Goal: Register for event/course

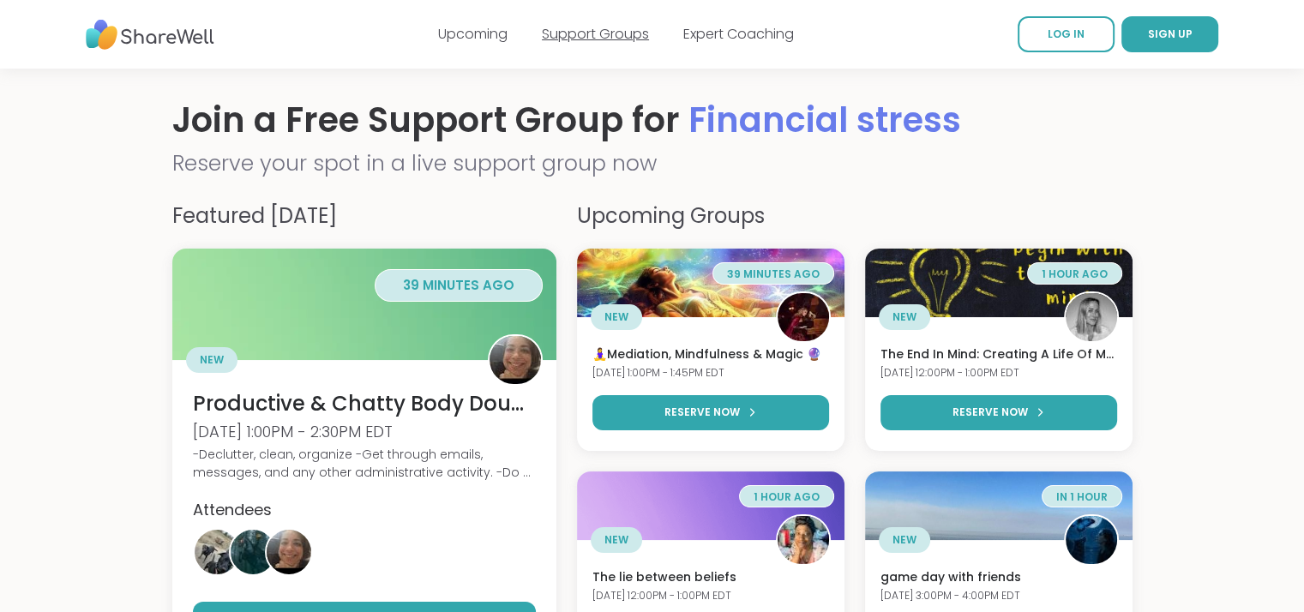
click at [590, 32] on link "Support Groups" at bounding box center [595, 34] width 107 height 20
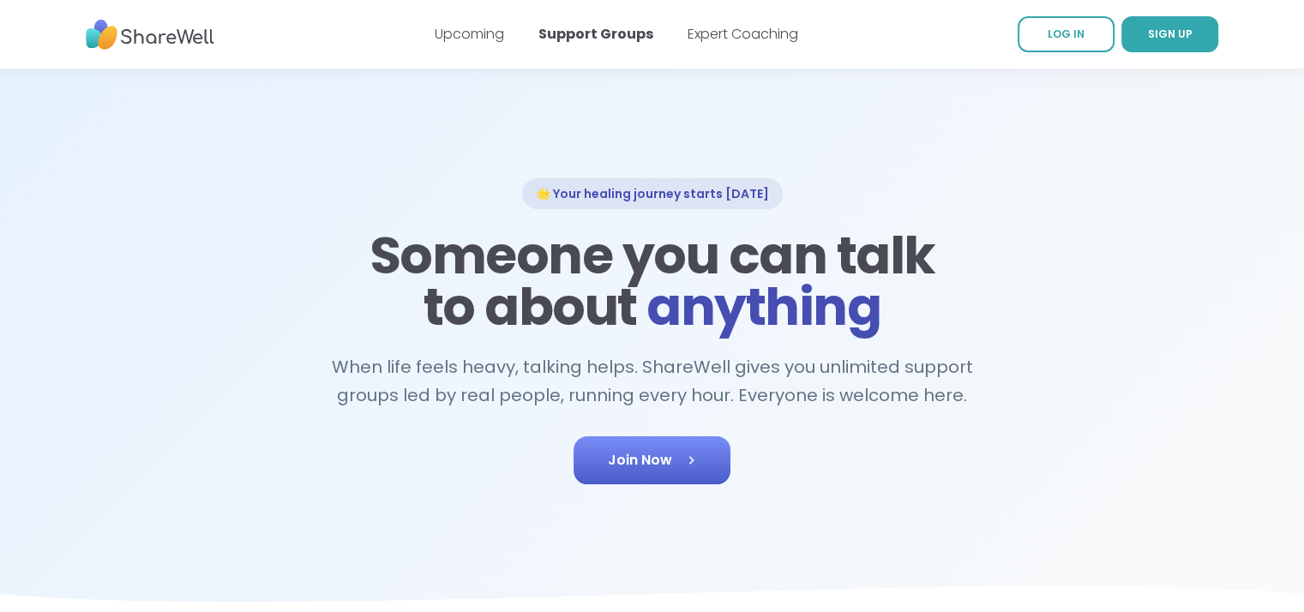
click at [695, 452] on icon at bounding box center [690, 460] width 17 height 17
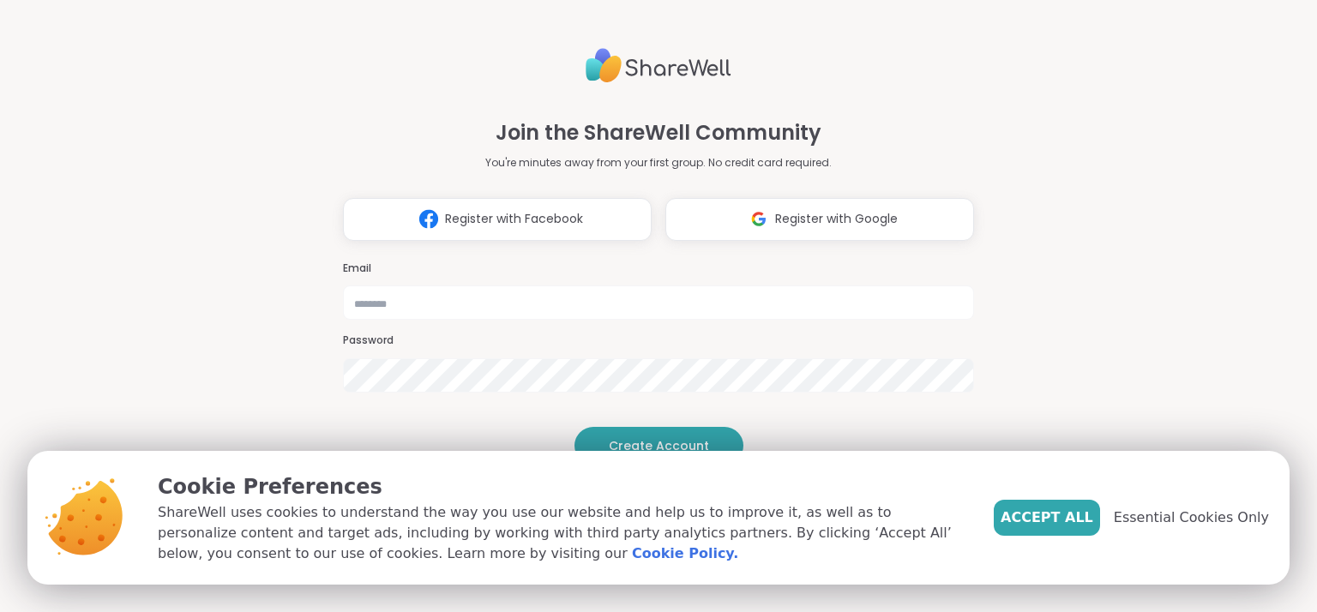
click at [1039, 522] on span "Accept All" at bounding box center [1046, 518] width 93 height 21
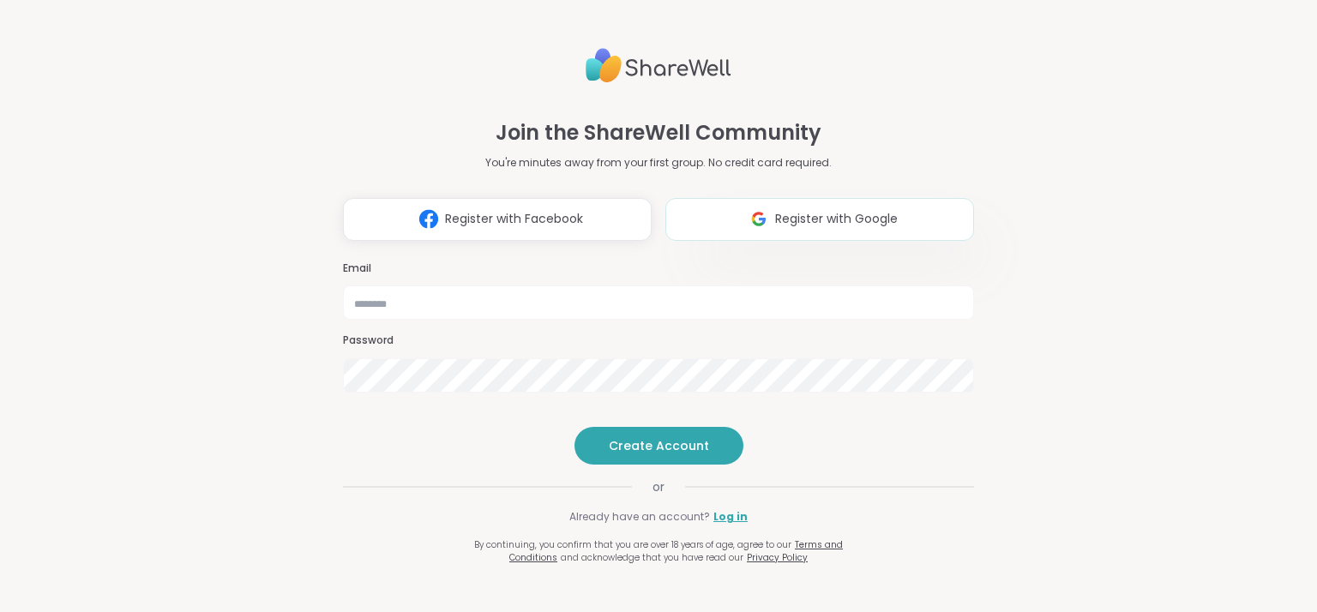
click at [806, 210] on span "Register with Google" at bounding box center [836, 219] width 123 height 18
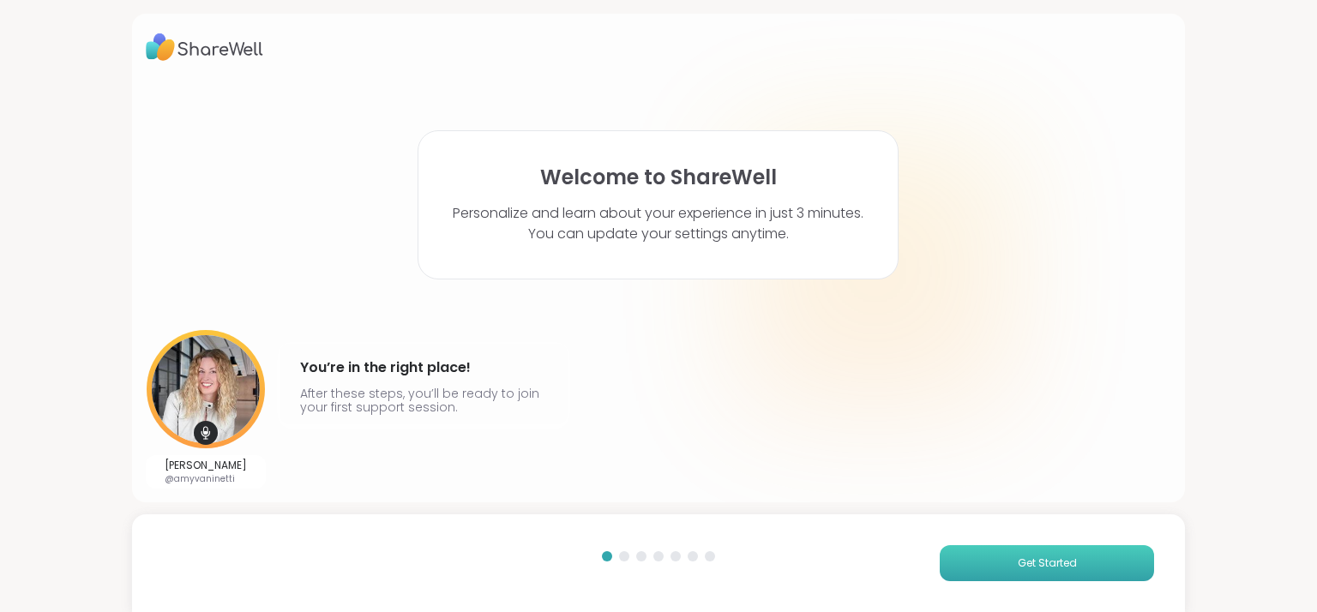
click at [1032, 572] on button "Get Started" at bounding box center [1047, 563] width 214 height 36
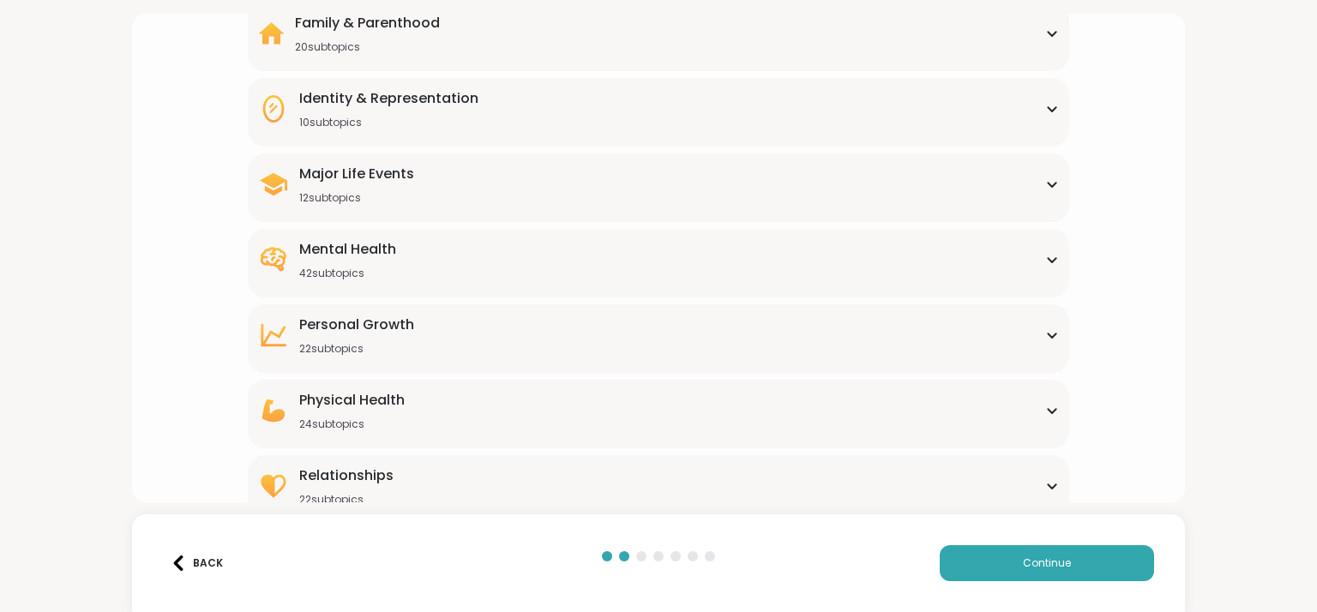
scroll to position [192, 0]
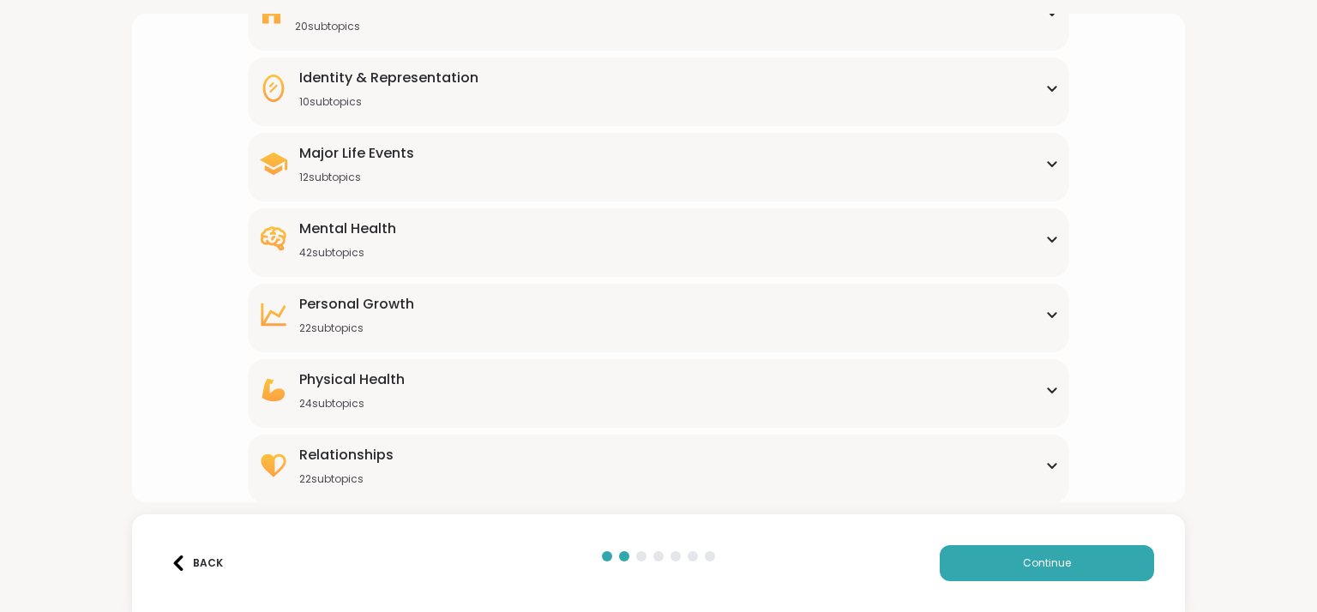
click at [1032, 232] on div "Mental Health 42 subtopics" at bounding box center [658, 239] width 800 height 41
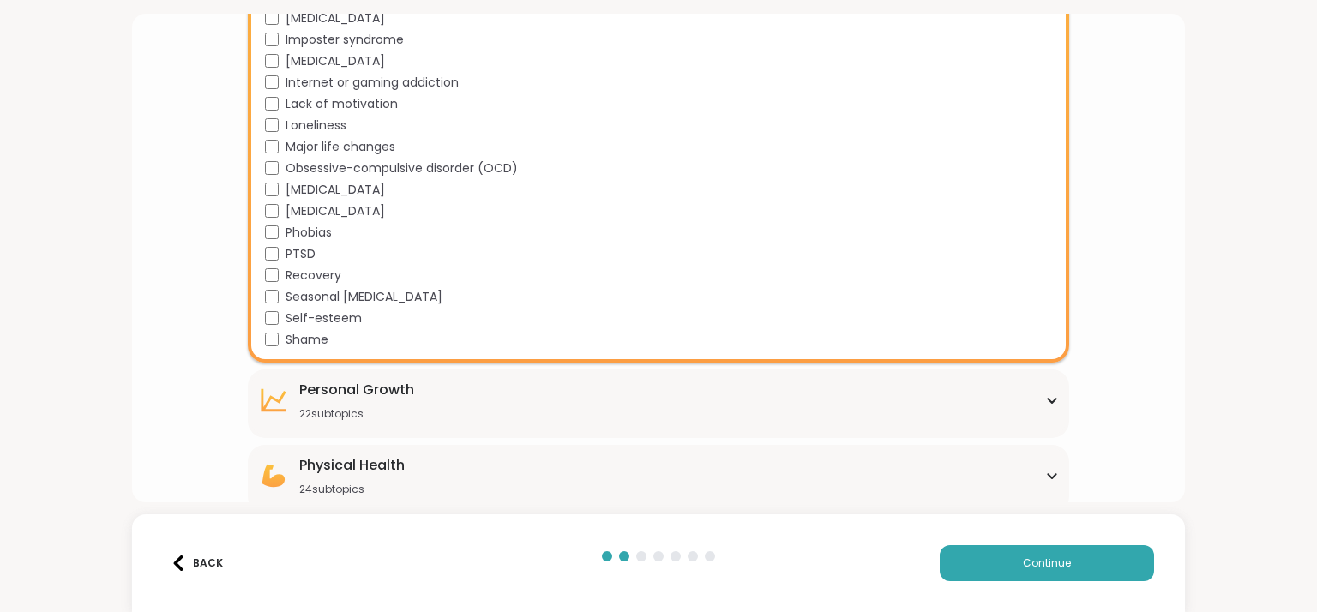
scroll to position [1049, 0]
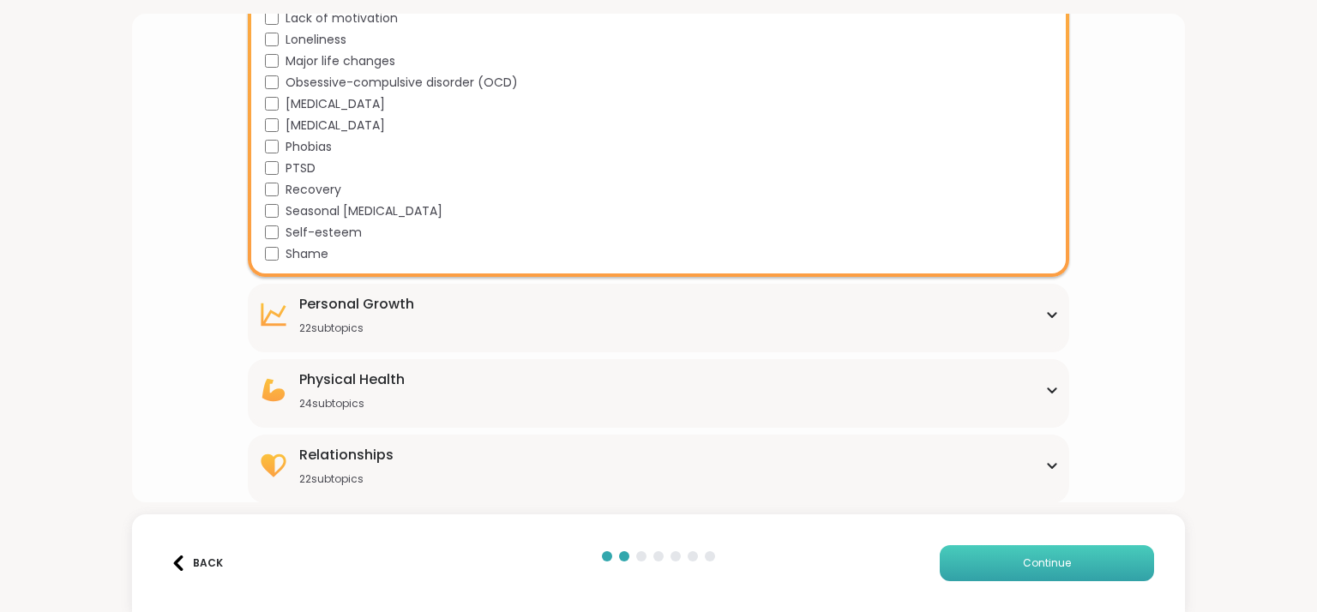
click at [1000, 567] on button "Continue" at bounding box center [1047, 563] width 214 height 36
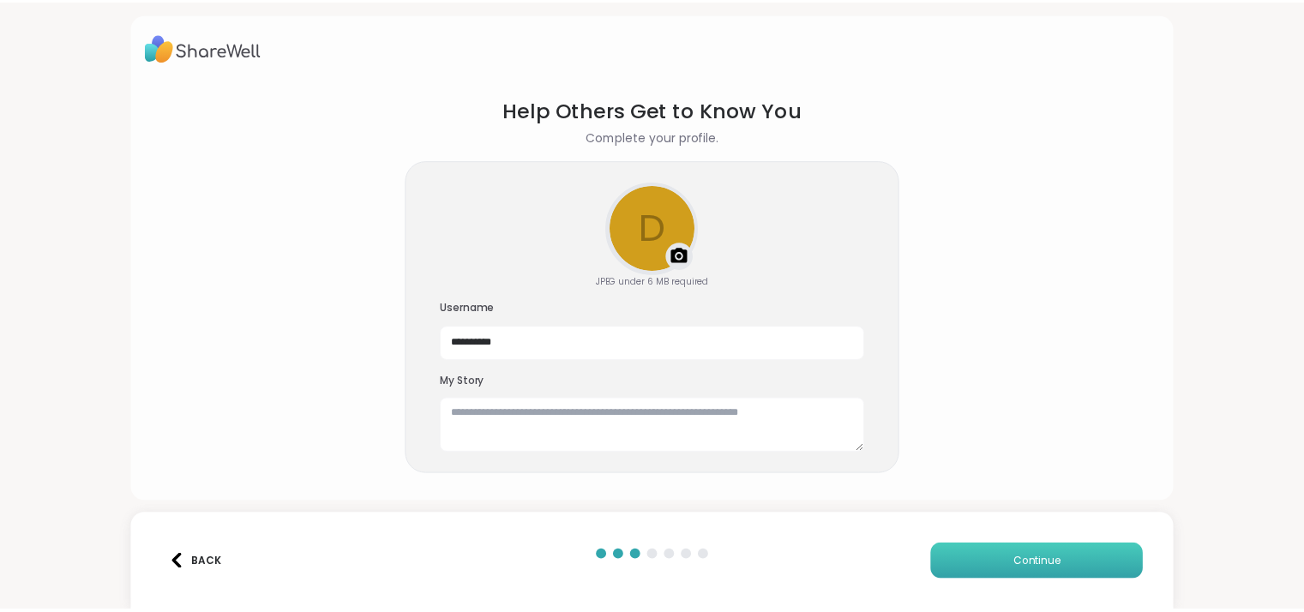
scroll to position [0, 0]
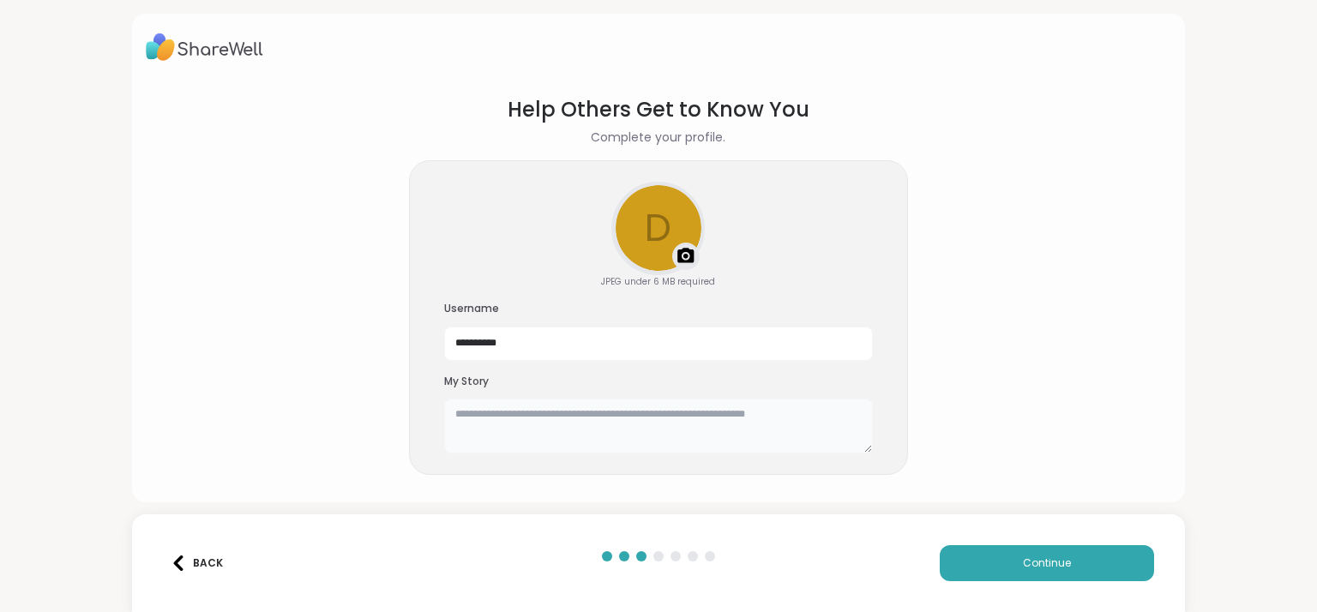
click at [617, 420] on textarea at bounding box center [658, 426] width 429 height 55
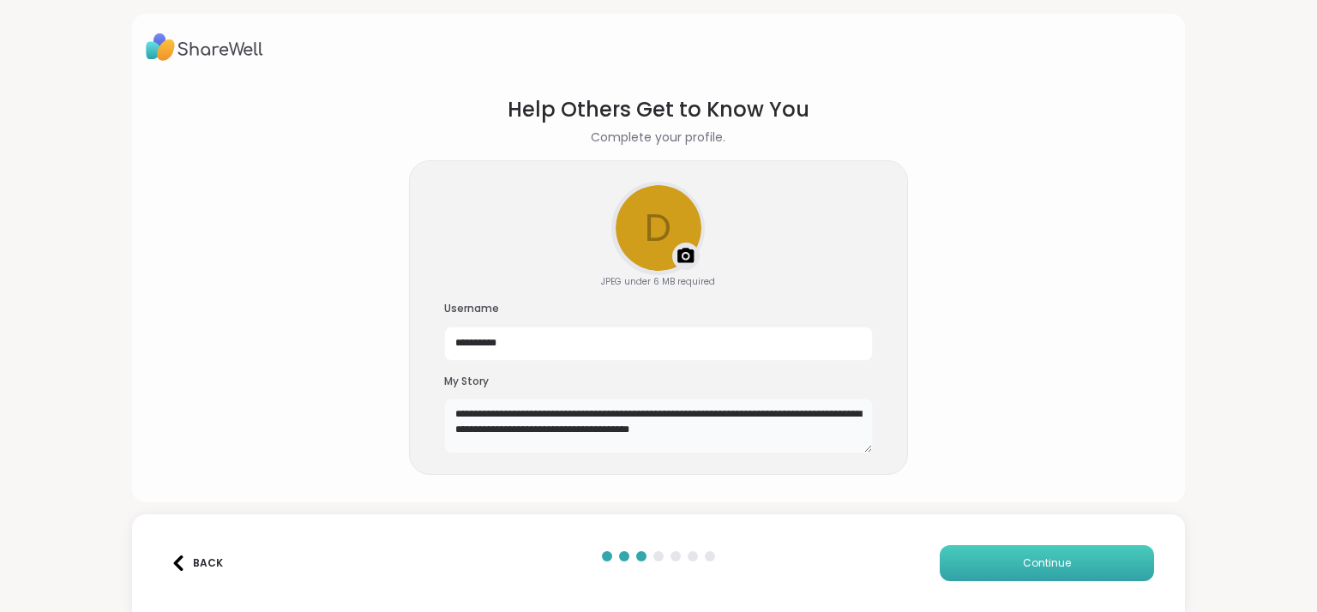
type textarea "**********"
click at [1035, 567] on span "Continue" at bounding box center [1047, 563] width 48 height 15
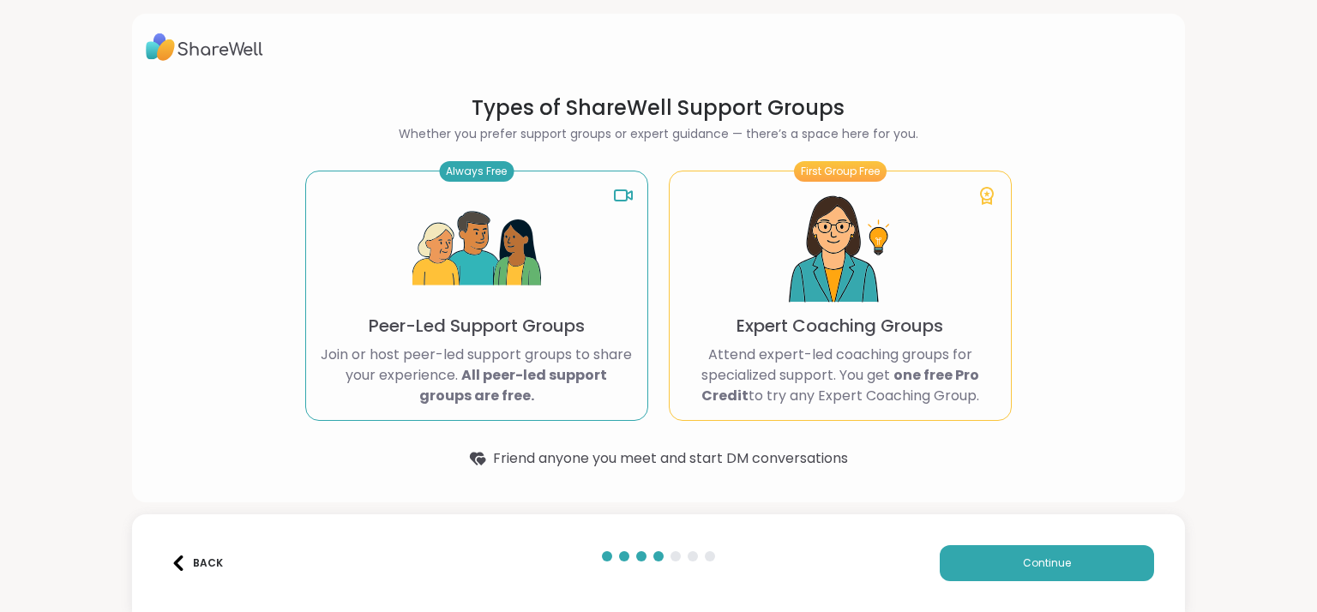
click at [468, 393] on b "All peer-led support groups are free." at bounding box center [513, 385] width 189 height 40
click at [981, 556] on button "Continue" at bounding box center [1047, 563] width 214 height 36
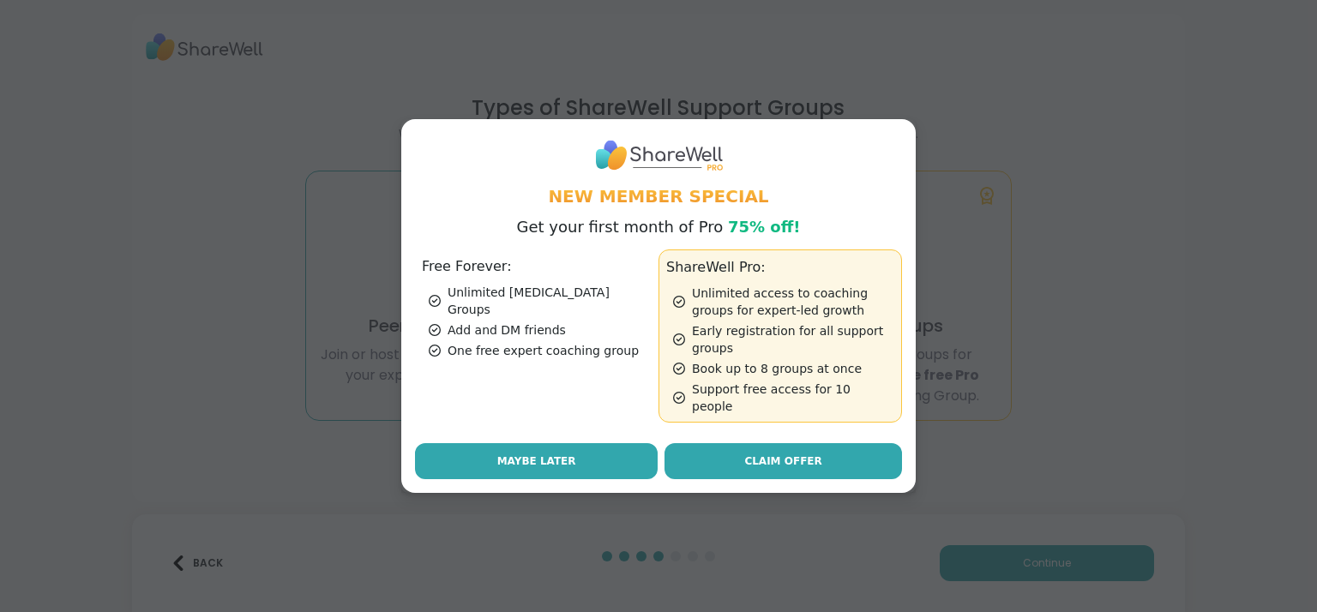
click at [486, 458] on button "Maybe Later" at bounding box center [536, 461] width 243 height 36
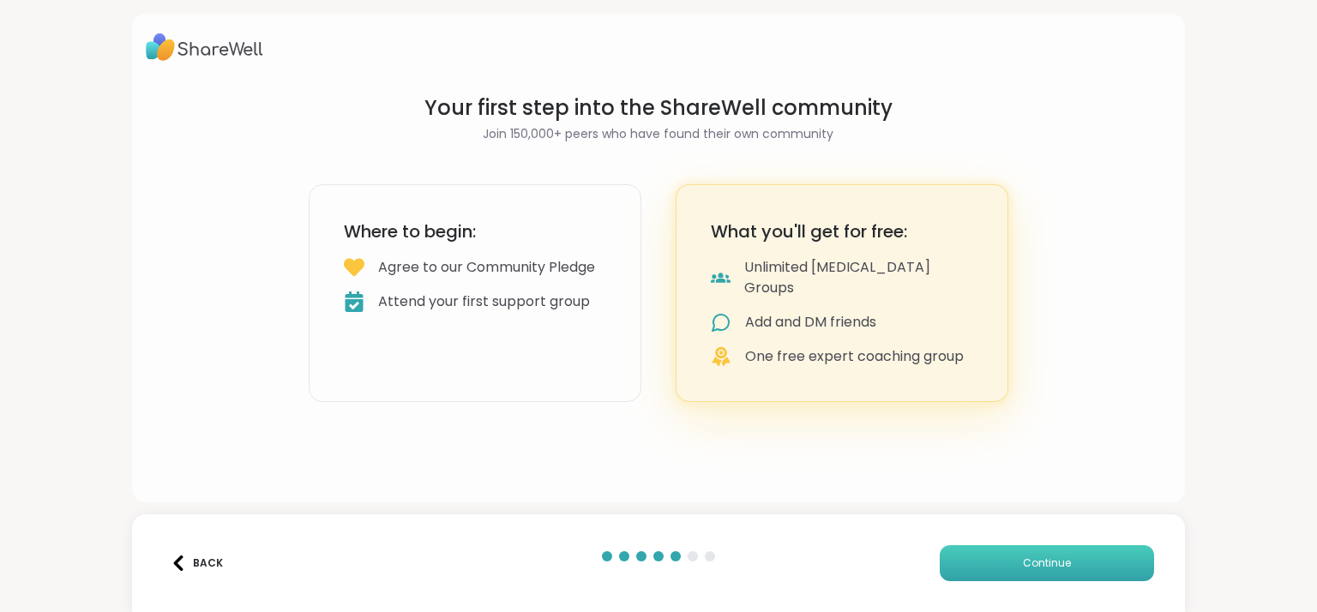
click at [1023, 568] on span "Continue" at bounding box center [1047, 563] width 48 height 15
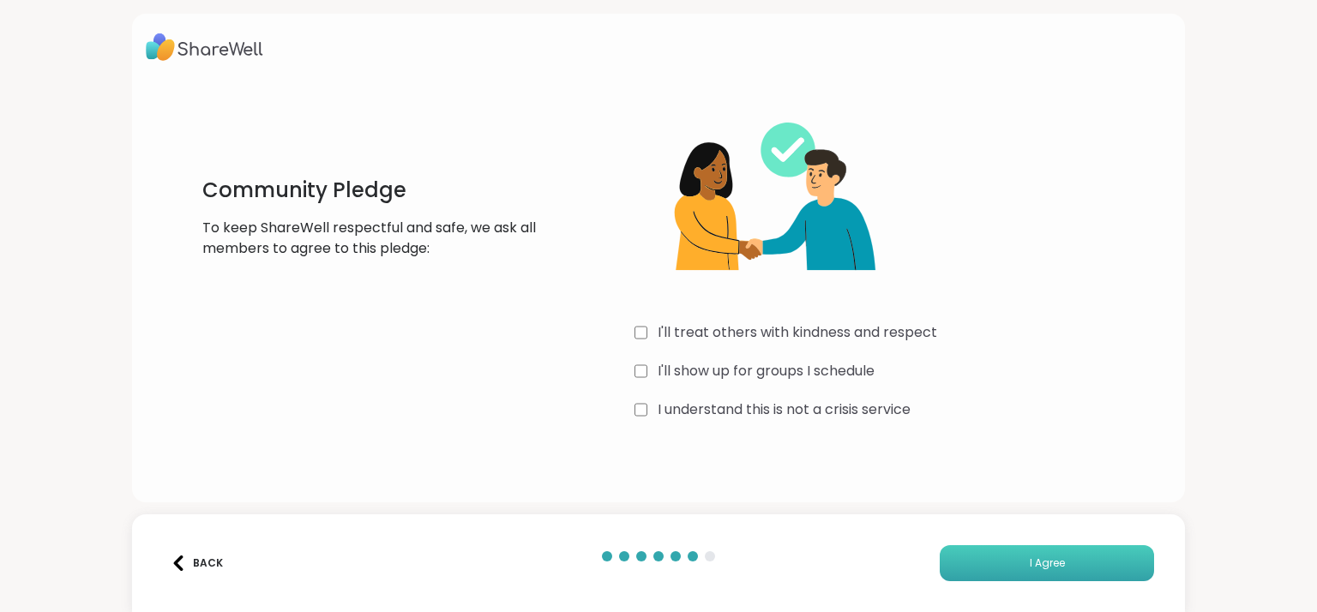
click at [988, 567] on button "I Agree" at bounding box center [1047, 563] width 214 height 36
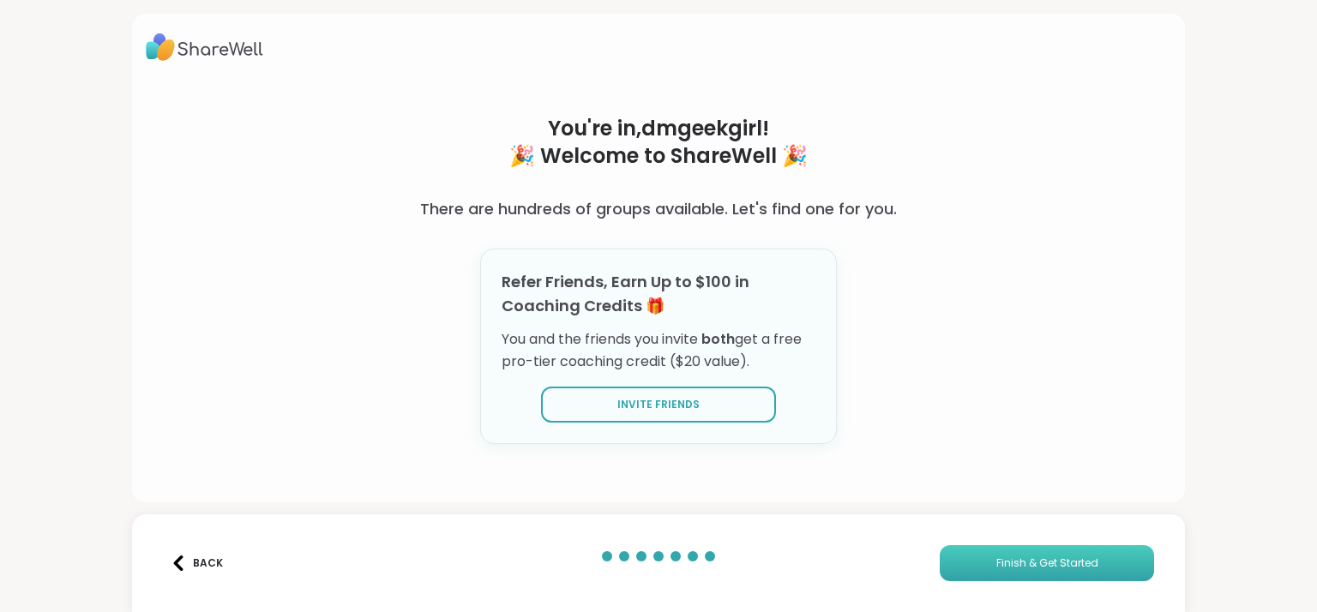
click at [1006, 568] on span "Finish & Get Started" at bounding box center [1047, 563] width 102 height 15
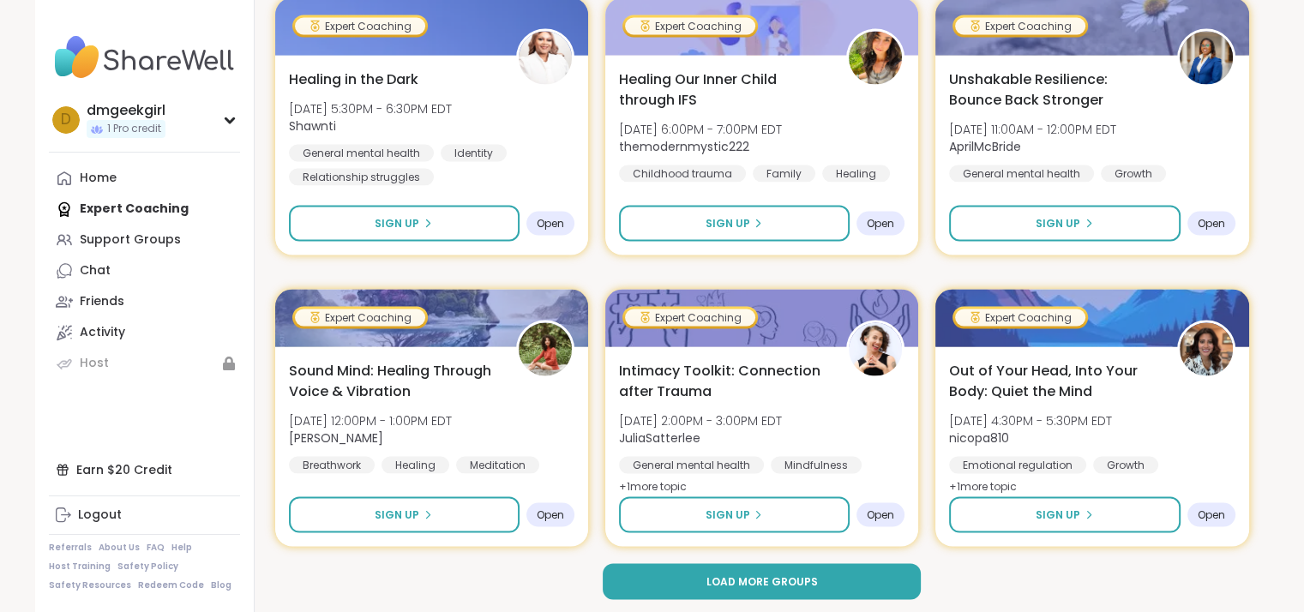
scroll to position [3261, 0]
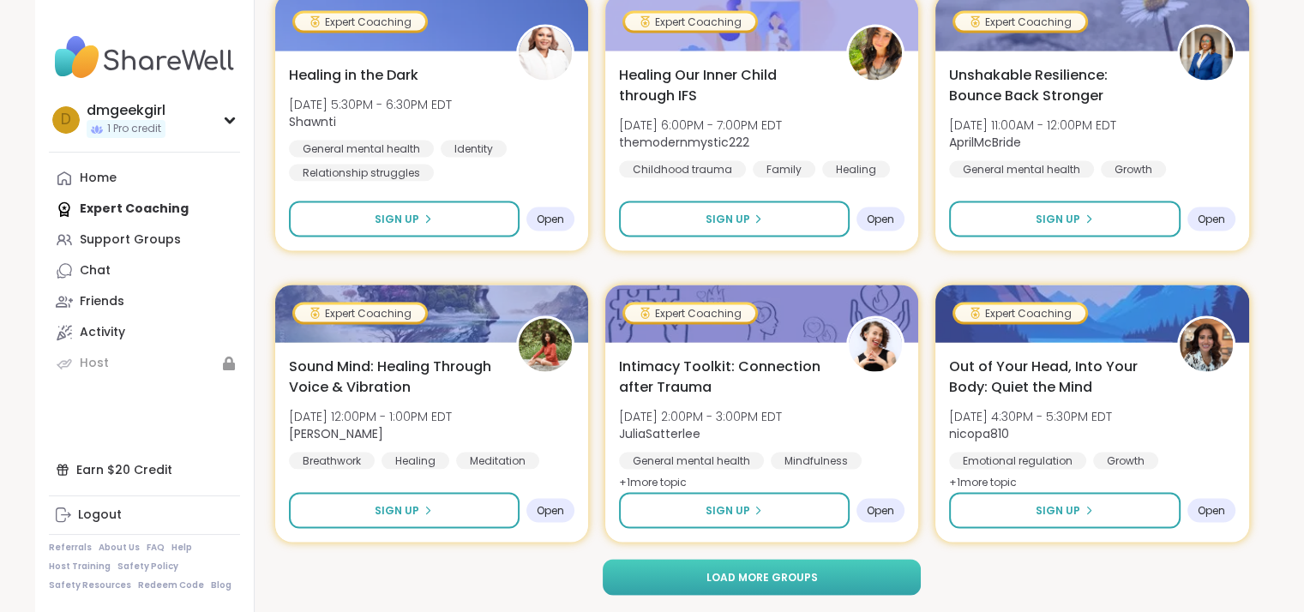
click at [852, 579] on button "Load more groups" at bounding box center [762, 578] width 318 height 36
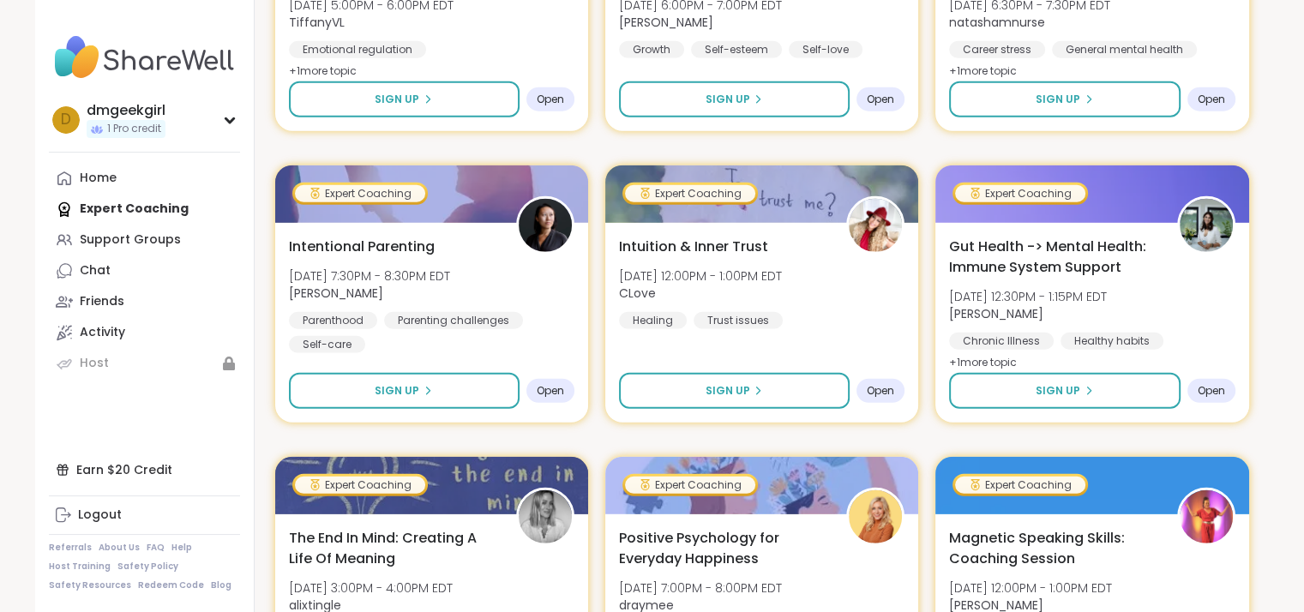
scroll to position [4633, 0]
